Goal: Understand process/instructions: Learn how to perform a task or action

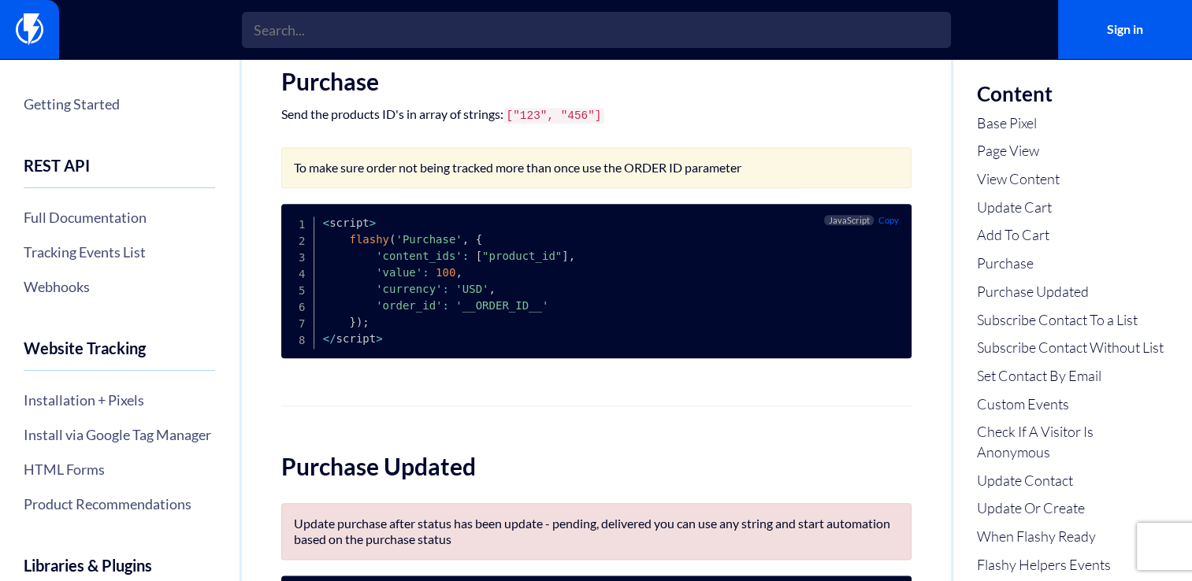
click at [492, 312] on span "'__ORDER_ID__'" at bounding box center [501, 305] width 93 height 13
drag, startPoint x: 492, startPoint y: 317, endPoint x: 411, endPoint y: 269, distance: 94.0
click at [411, 262] on span "'content_ids'" at bounding box center [419, 256] width 87 height 13
drag, startPoint x: 411, startPoint y: 269, endPoint x: 478, endPoint y: 269, distance: 67.0
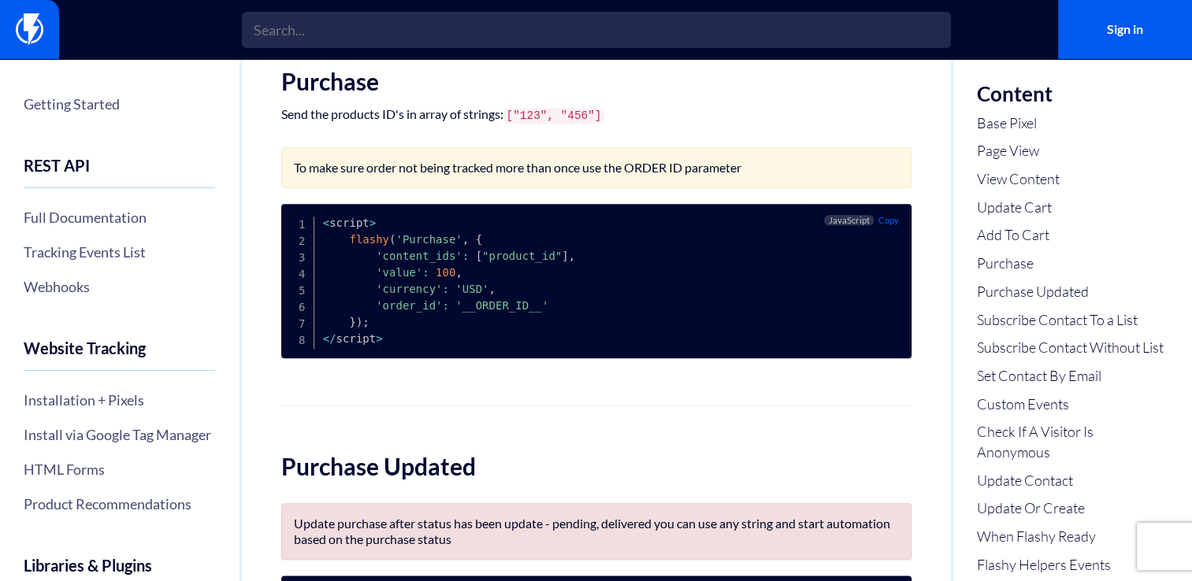
click at [482, 262] on span ""product_id"" at bounding box center [522, 256] width 80 height 13
drag, startPoint x: 463, startPoint y: 260, endPoint x: 551, endPoint y: 268, distance: 87.8
click at [551, 268] on code "< script > flashy ( 'Purchase' , { 'content_ids' : [ "product_id" ] , 'value' :…" at bounding box center [449, 281] width 252 height 128
copy code "[ "product_id" ] ,"
drag, startPoint x: 551, startPoint y: 268, endPoint x: 643, endPoint y: 222, distance: 102.9
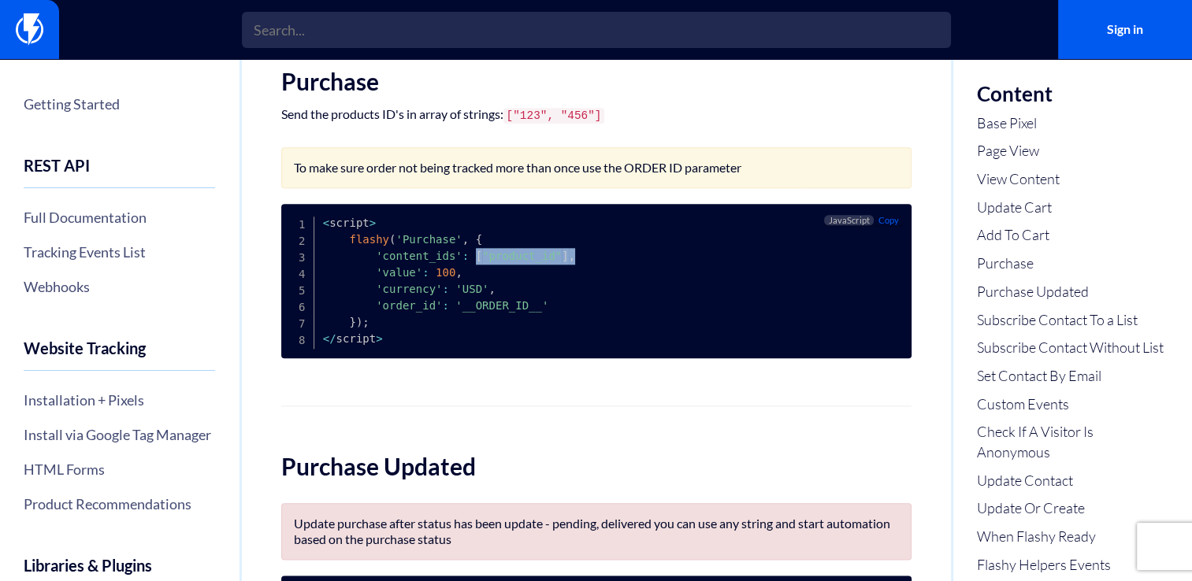
click at [569, 262] on span "," at bounding box center [572, 256] width 6 height 13
drag, startPoint x: 347, startPoint y: 252, endPoint x: 503, endPoint y: 251, distance: 156.0
click at [503, 251] on pre "< script > flashy ( 'Purchase' , { 'content_ids' : [ "product_id" ] , 'value' :…" at bounding box center [596, 281] width 630 height 154
copy code "flashy ( 'Purchase' , {"
click at [503, 251] on pre "< script > flashy ( 'Purchase' , { 'content_ids' : [ "product_id" ] , 'value' :…" at bounding box center [596, 281] width 630 height 154
